Goal: Information Seeking & Learning: Learn about a topic

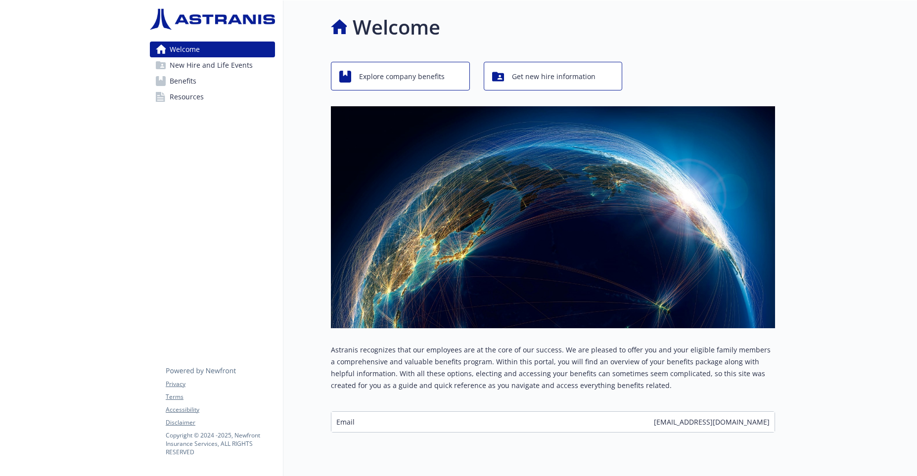
click at [222, 68] on span "New Hire and Life Events" at bounding box center [211, 65] width 83 height 16
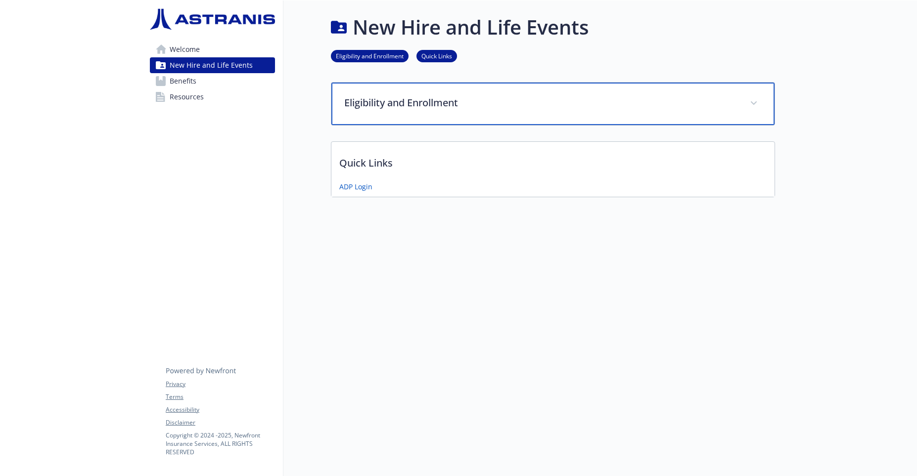
click at [372, 95] on div "Eligibility and Enrollment" at bounding box center [552, 104] width 443 height 43
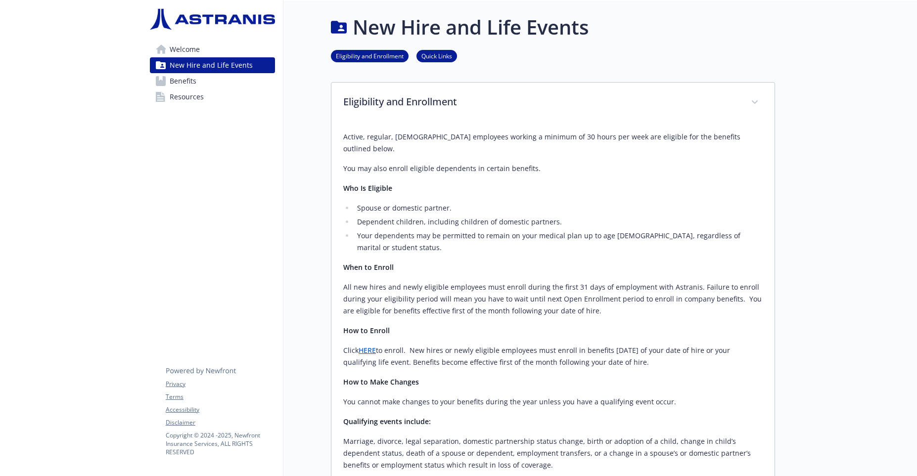
click at [230, 82] on link "Benefits" at bounding box center [212, 81] width 125 height 16
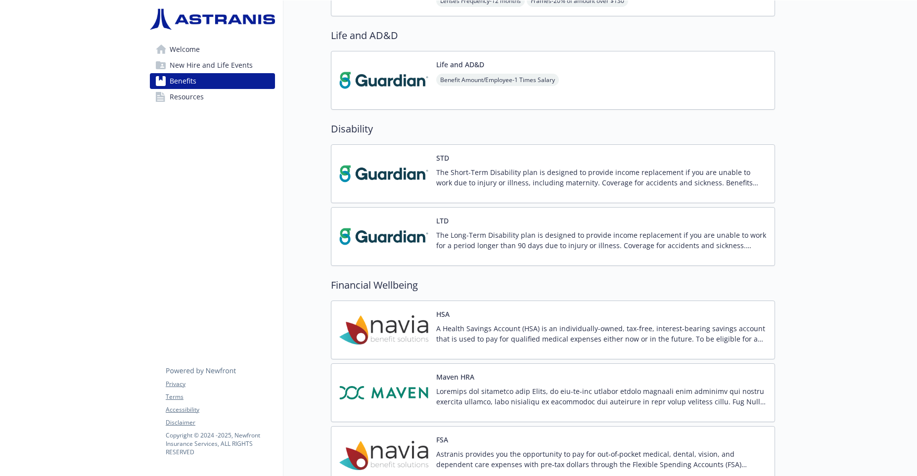
scroll to position [858, 0]
